Goal: Transaction & Acquisition: Subscribe to service/newsletter

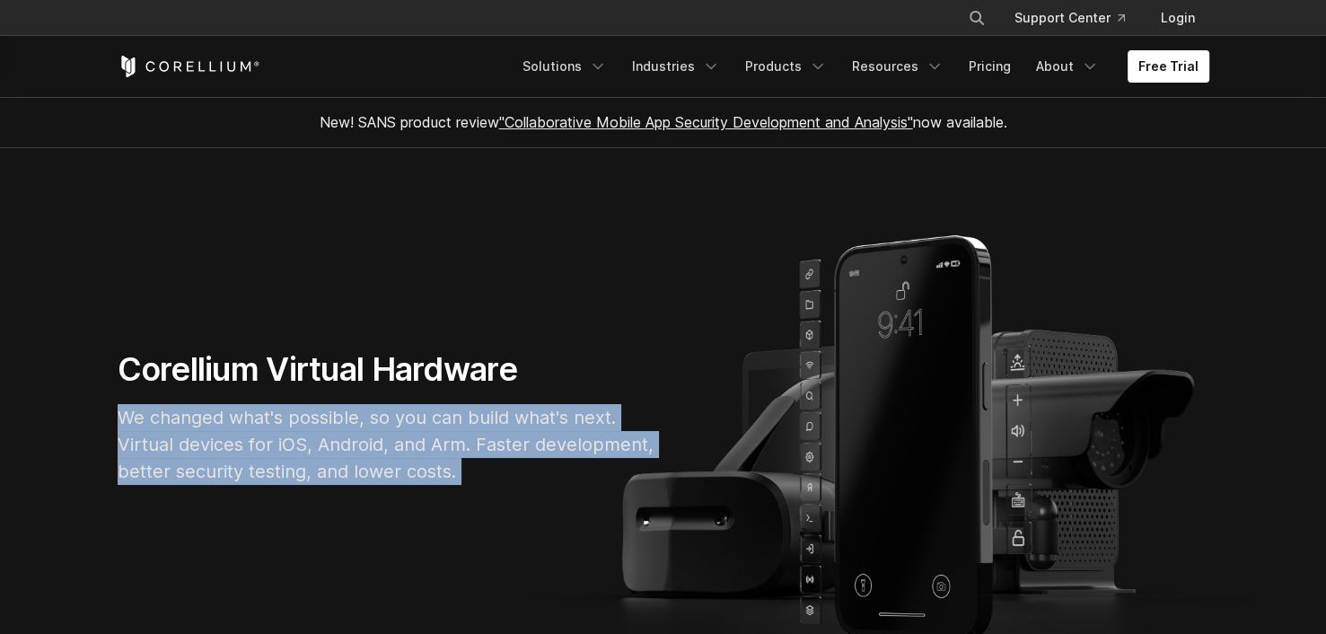
drag, startPoint x: 0, startPoint y: 0, endPoint x: 372, endPoint y: 414, distance: 556.1
click at [372, 414] on p "We changed what's possible, so you can build what's next. Virtual devices for i…" at bounding box center [387, 444] width 539 height 81
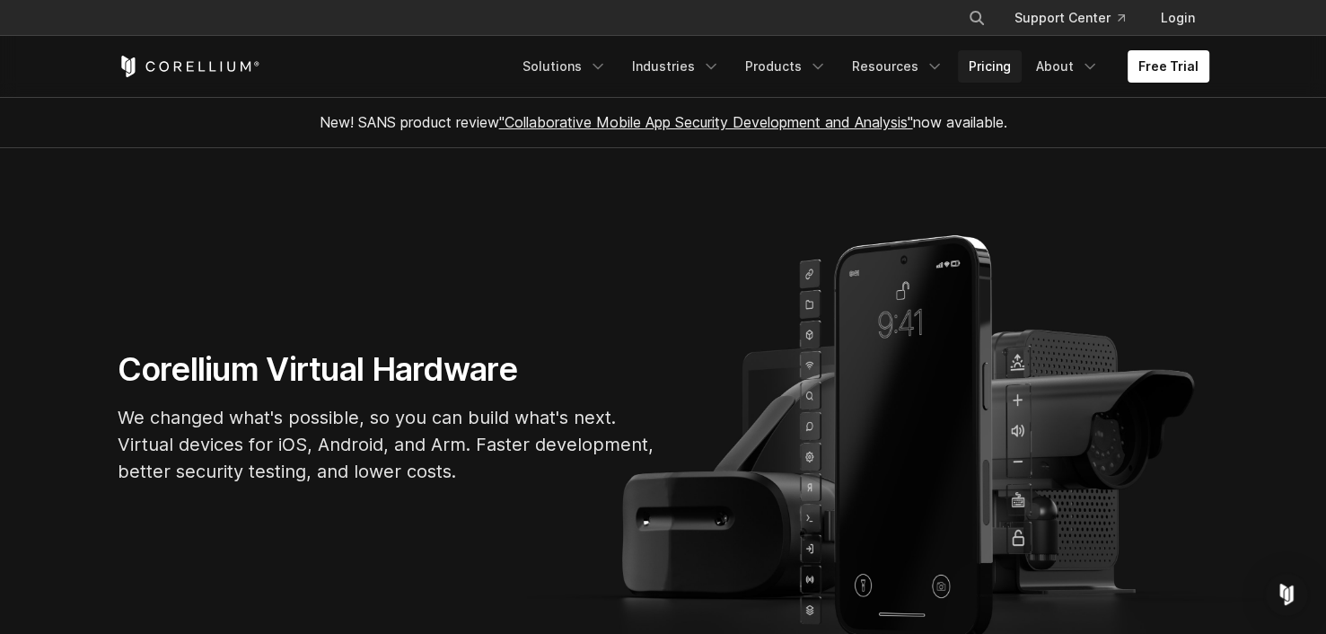
click at [993, 77] on link "Pricing" at bounding box center [990, 66] width 64 height 32
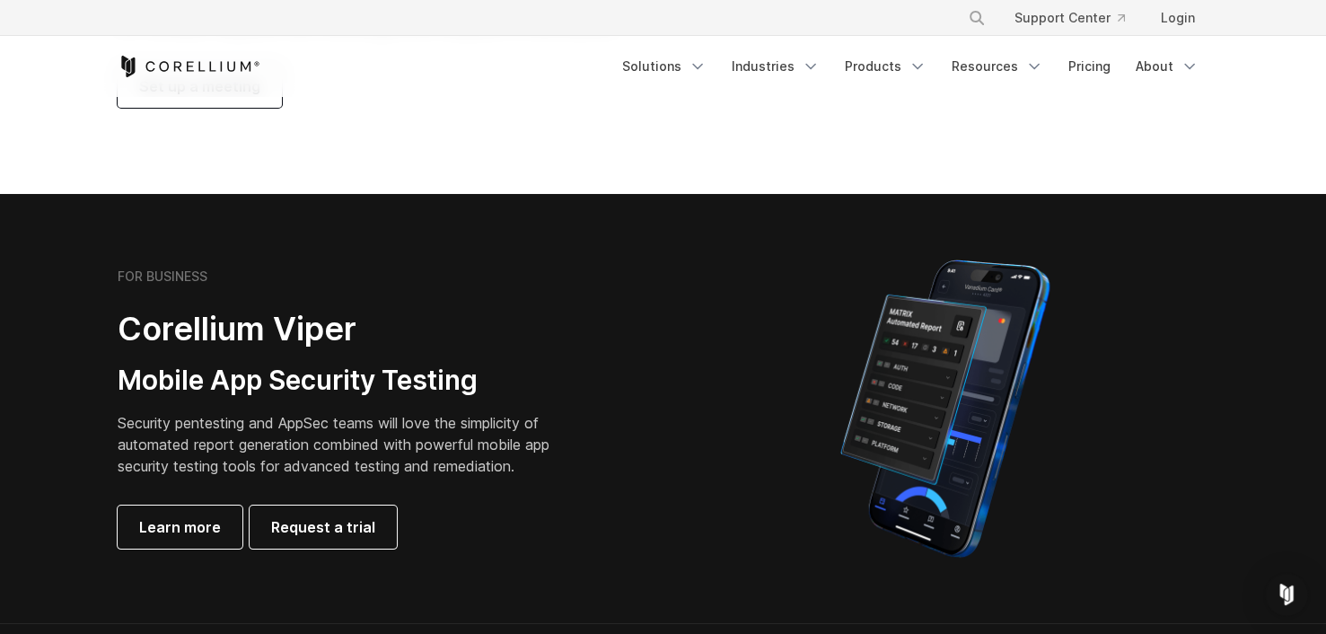
click at [261, 338] on h2 "Corellium Viper" at bounding box center [348, 329] width 460 height 40
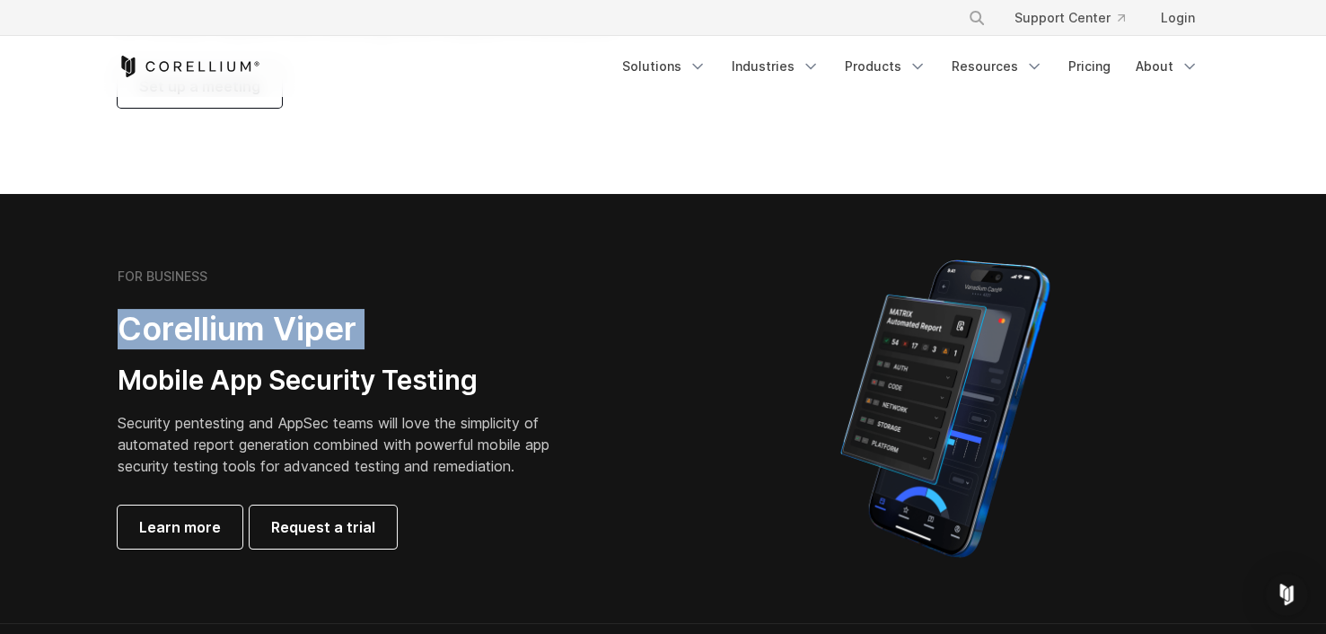
click at [261, 338] on h2 "Corellium Viper" at bounding box center [348, 329] width 460 height 40
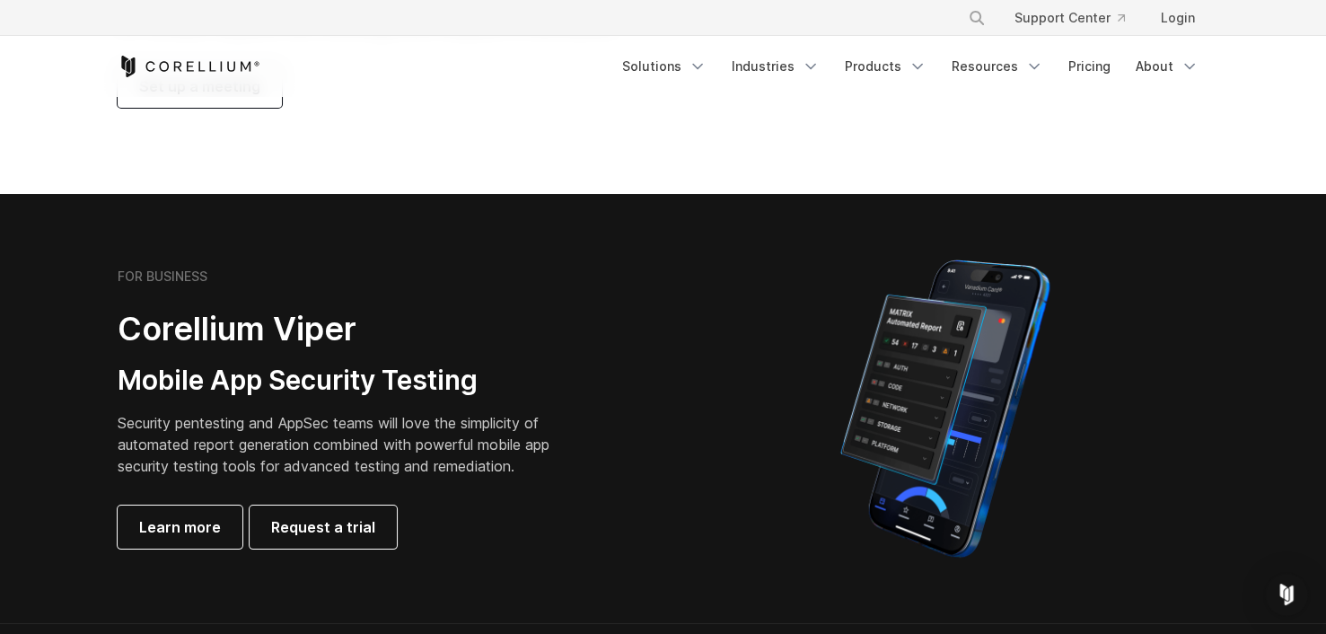
click at [261, 371] on h3 "Mobile App Security Testing" at bounding box center [348, 380] width 460 height 34
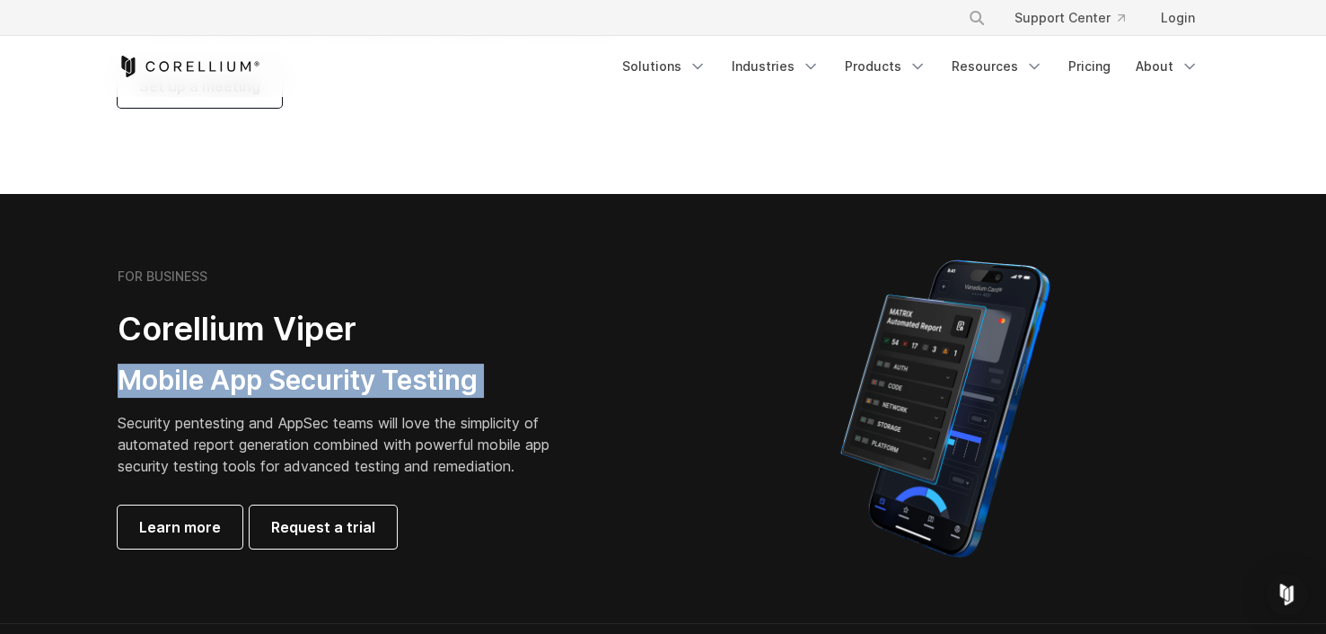
click at [261, 371] on h3 "Mobile App Security Testing" at bounding box center [348, 380] width 460 height 34
click at [258, 375] on h3 "Mobile App Security Testing" at bounding box center [348, 380] width 460 height 34
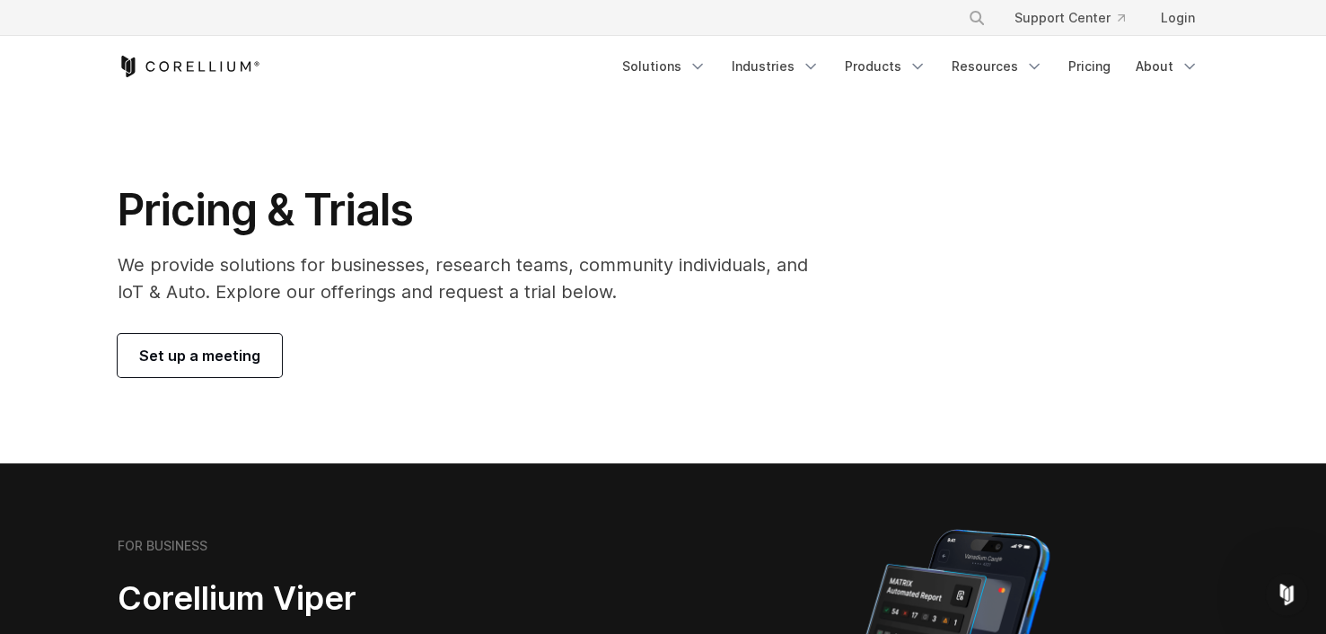
drag, startPoint x: 476, startPoint y: 108, endPoint x: 482, endPoint y: -86, distance: 194.0
